Goal: Find contact information: Find contact information

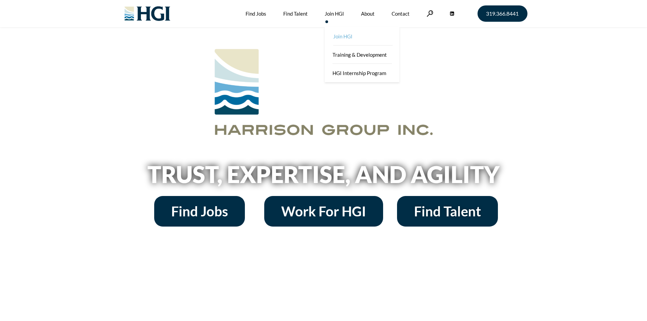
click at [340, 38] on link "Join HGI" at bounding box center [362, 36] width 75 height 18
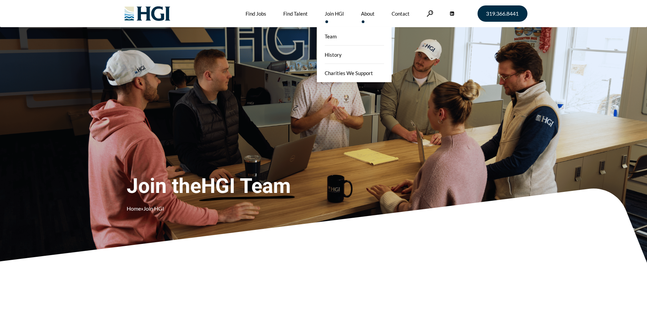
click at [369, 11] on link "About" at bounding box center [368, 13] width 14 height 27
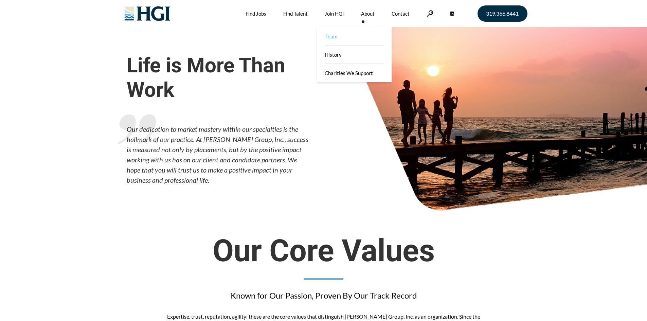
click at [368, 31] on link "Team" at bounding box center [354, 36] width 75 height 18
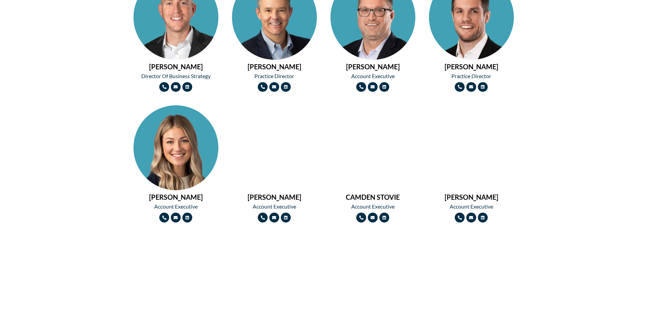
scroll to position [475, 0]
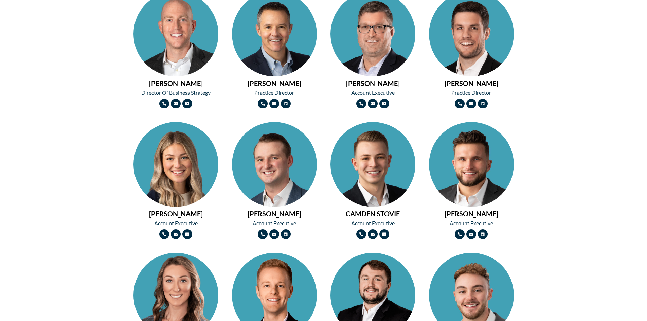
click at [291, 46] on img at bounding box center [274, 55] width 85 height 127
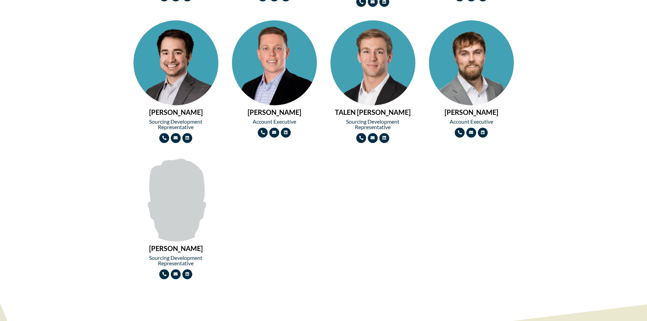
scroll to position [815, 0]
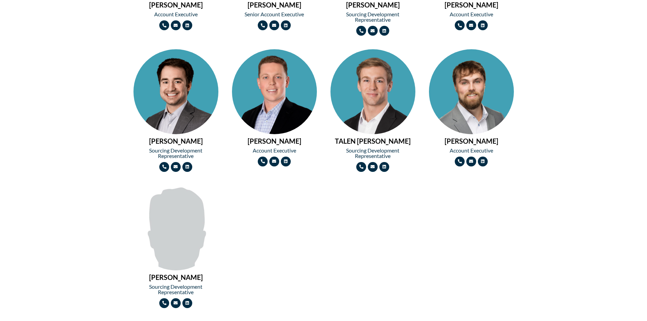
click at [482, 105] on img at bounding box center [471, 112] width 85 height 127
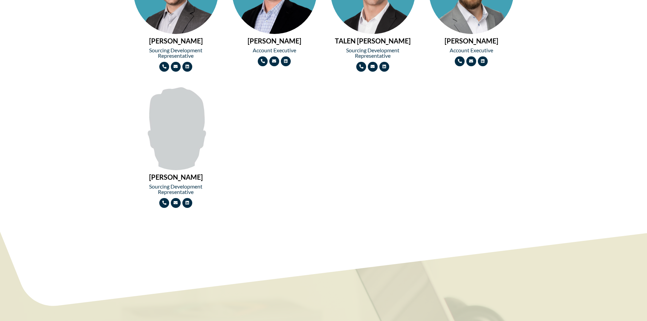
scroll to position [917, 0]
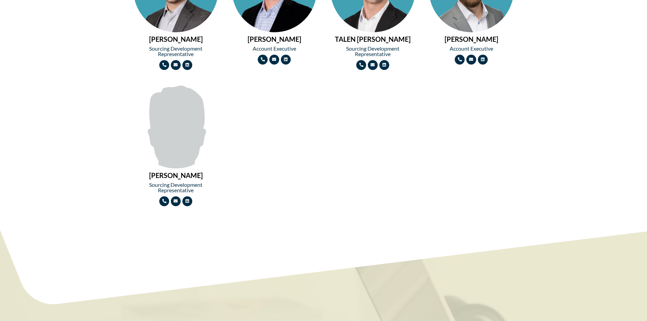
click at [184, 143] on img at bounding box center [175, 126] width 85 height 85
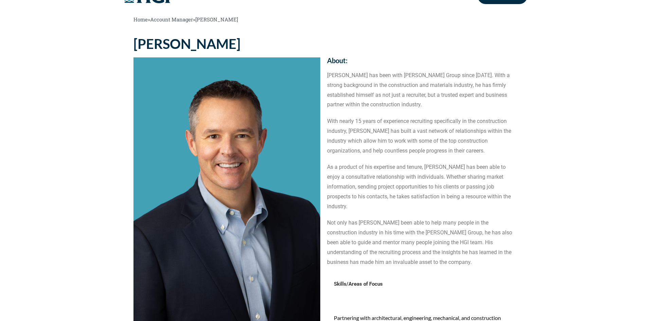
scroll to position [34, 0]
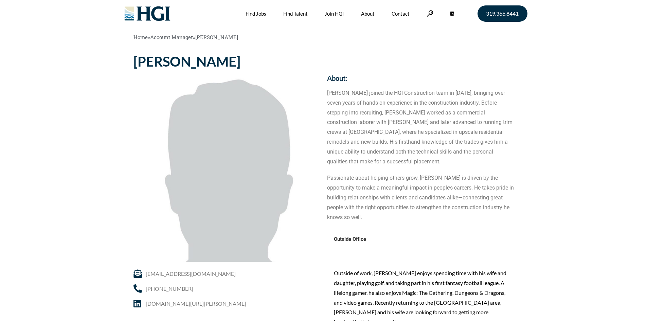
scroll to position [34, 0]
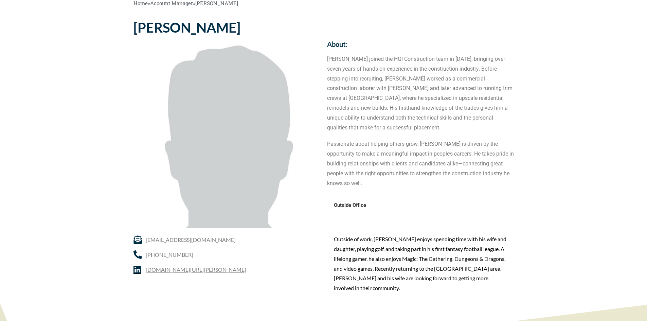
click at [180, 267] on span "[DOMAIN_NAME][URL][PERSON_NAME]" at bounding box center [195, 269] width 102 height 10
